Goal: Transaction & Acquisition: Purchase product/service

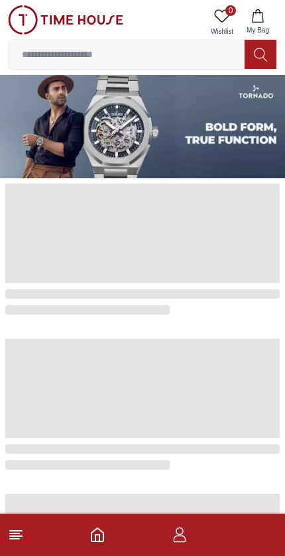
click at [100, 128] on img at bounding box center [142, 126] width 285 height 103
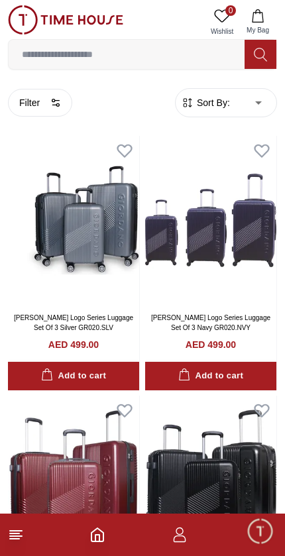
click at [105, 528] on icon "Home" at bounding box center [97, 535] width 16 height 16
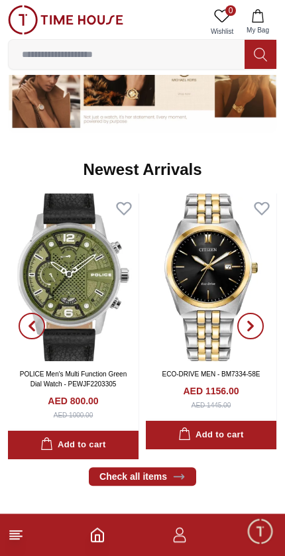
scroll to position [610, 0]
click at [110, 475] on link "Check all items" at bounding box center [142, 476] width 107 height 19
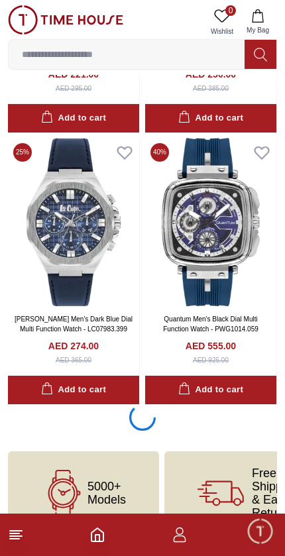
scroll to position [2474, 0]
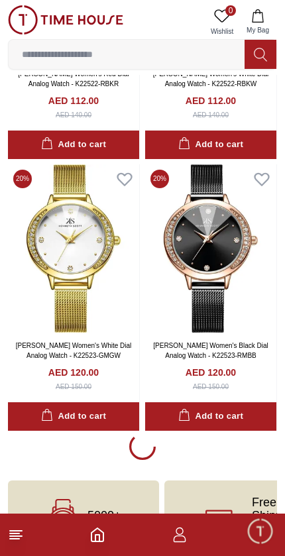
scroll to position [7906, 0]
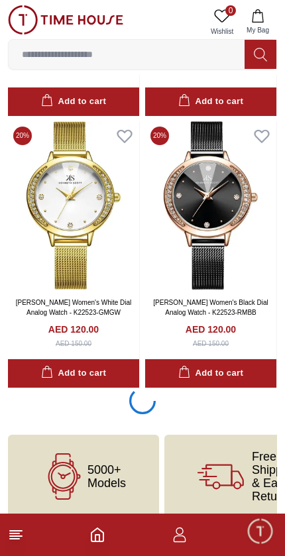
scroll to position [7908, 0]
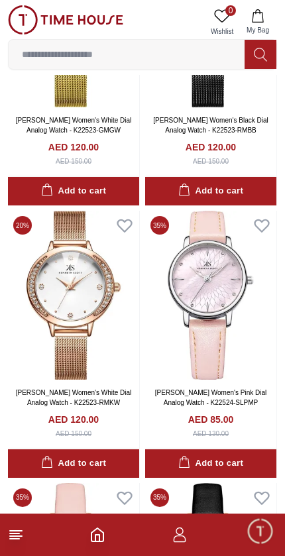
scroll to position [8091, 0]
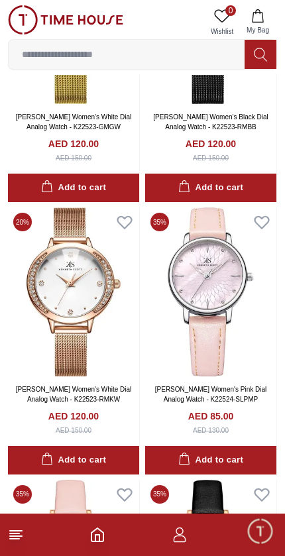
click at [201, 549] on footer at bounding box center [142, 535] width 285 height 42
click at [90, 533] on icon "Home" at bounding box center [97, 535] width 16 height 16
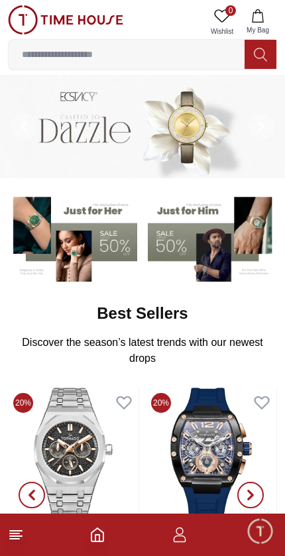
click at [211, 241] on img at bounding box center [212, 237] width 129 height 90
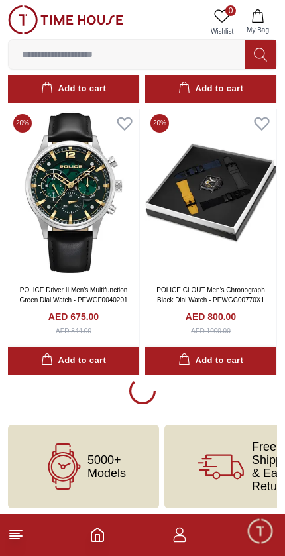
scroll to position [2474, 0]
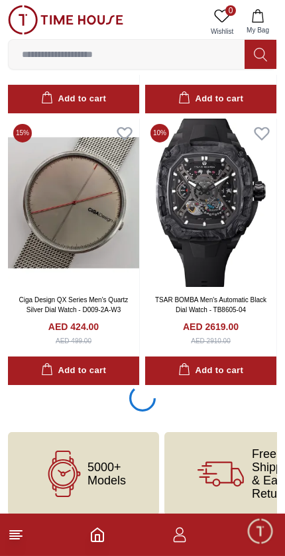
scroll to position [7876, 0]
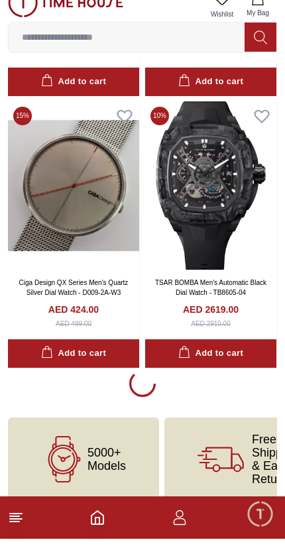
scroll to position [7876, 0]
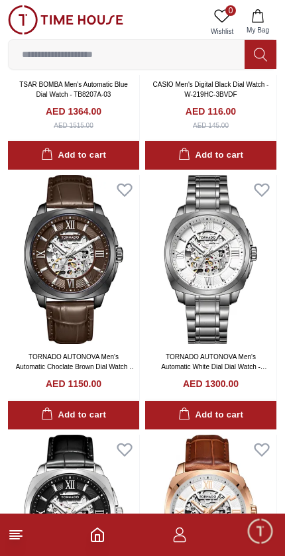
scroll to position [9182, 0]
